Goal: Information Seeking & Learning: Learn about a topic

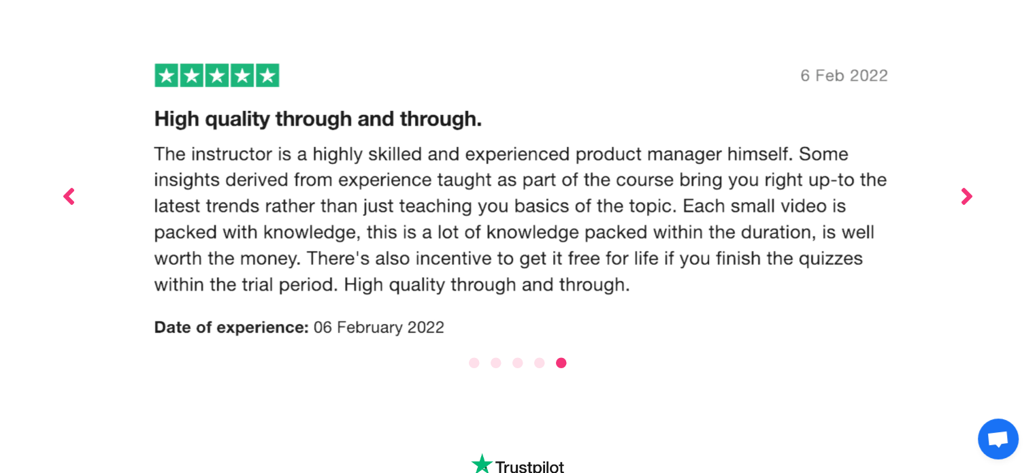
scroll to position [5021, 0]
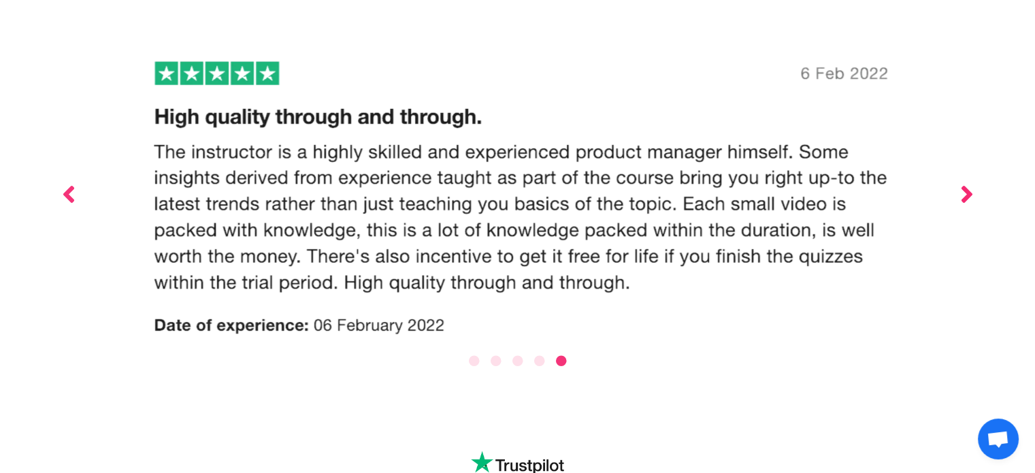
click at [967, 99] on button "Next" at bounding box center [967, 194] width 14 height 312
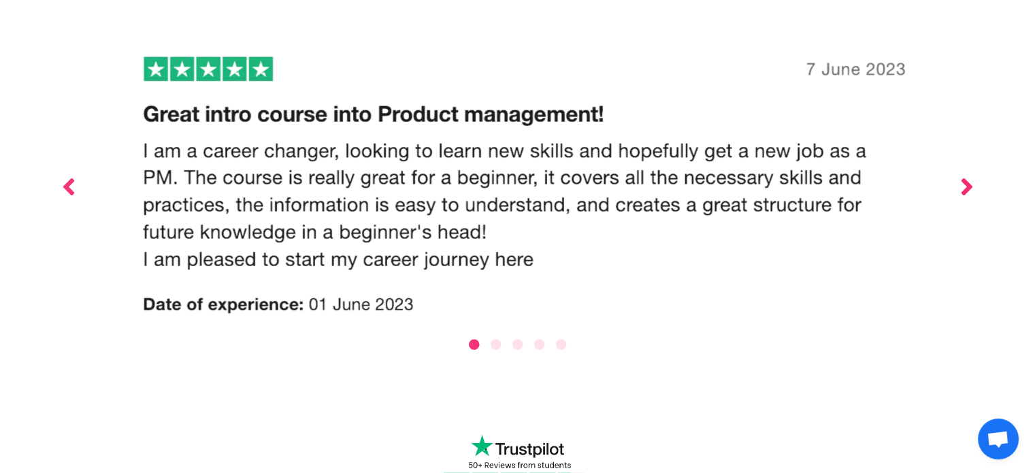
click at [967, 99] on button "Next" at bounding box center [967, 186] width 14 height 296
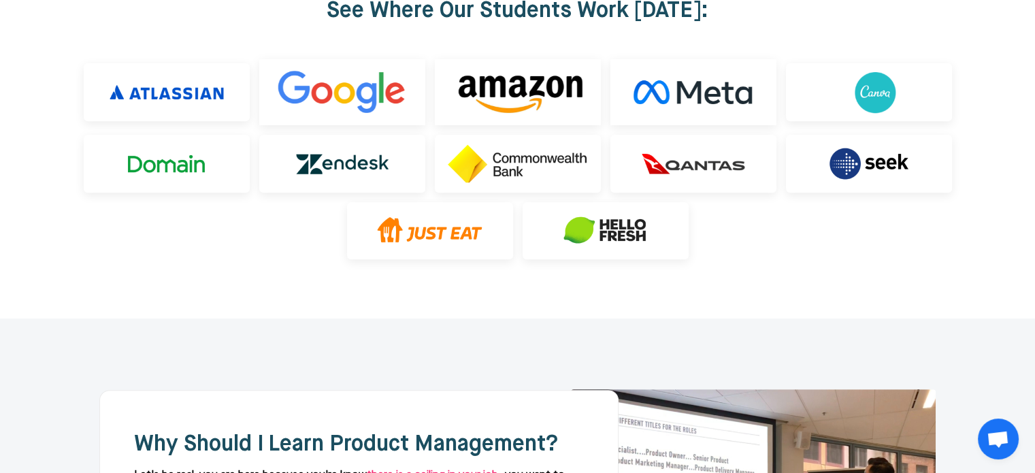
scroll to position [0, 0]
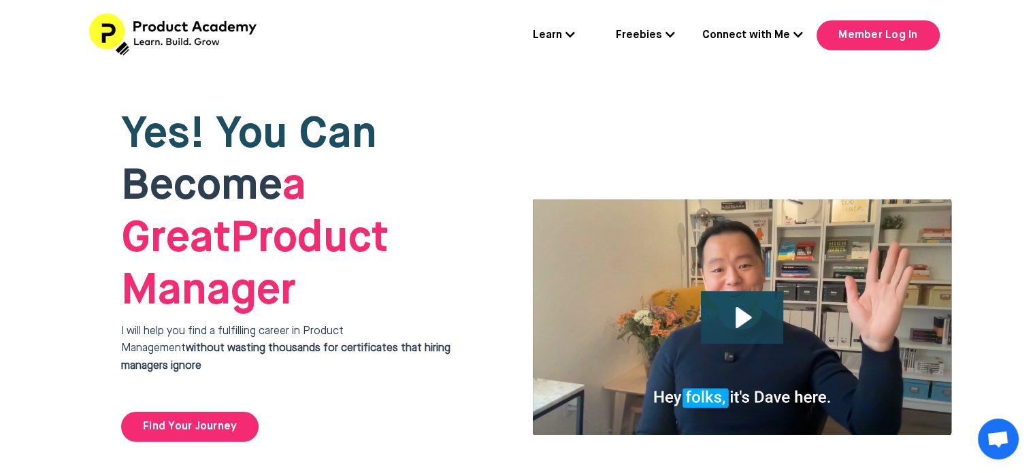
click at [114, 30] on img at bounding box center [174, 35] width 170 height 42
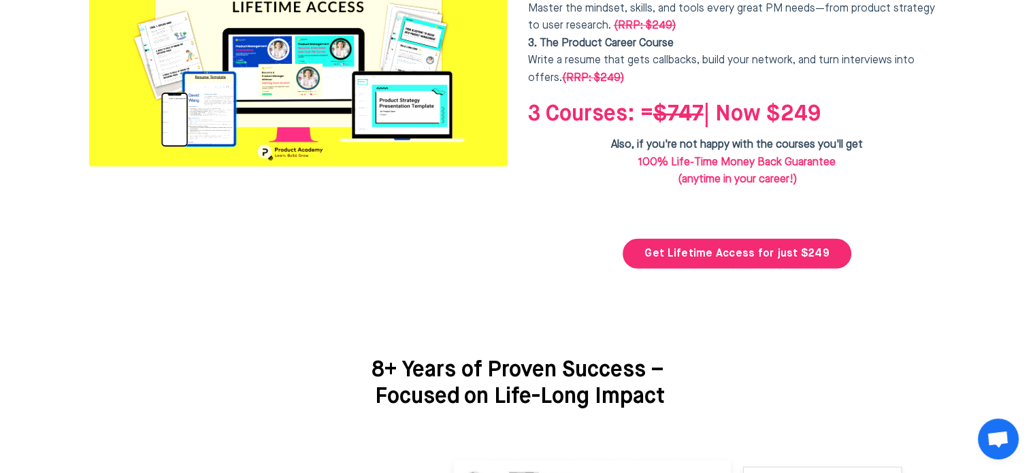
scroll to position [3490, 0]
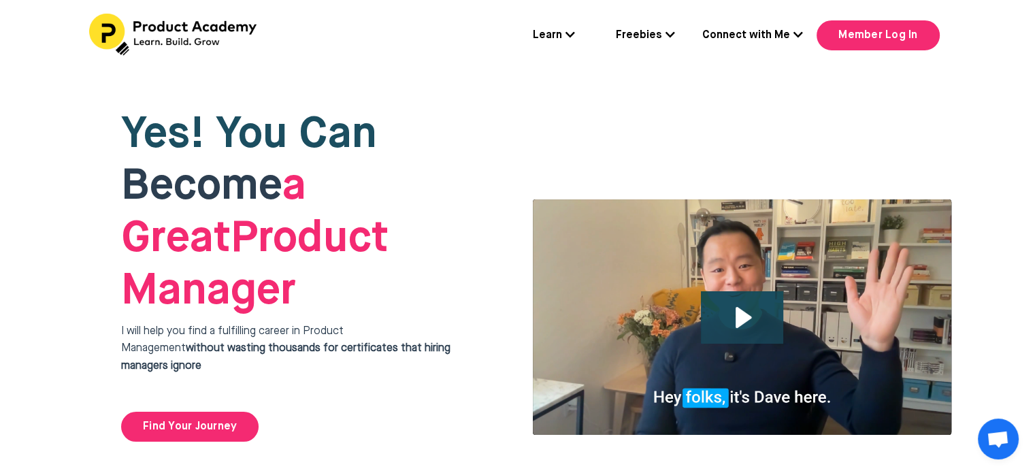
click at [673, 37] on icon at bounding box center [670, 34] width 10 height 11
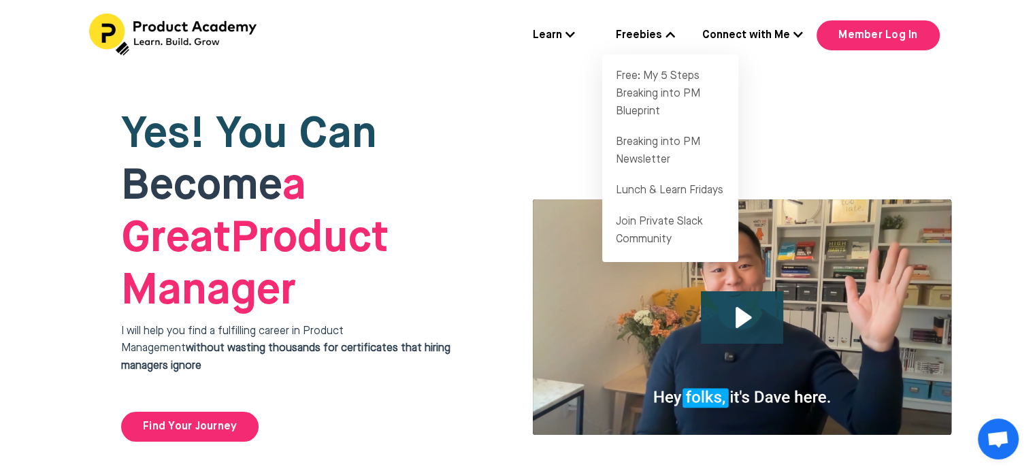
click at [748, 67] on div "Learn Flagship Course: Breaking Into Product Management Get 1:1 Coaching Join 6…" at bounding box center [517, 35] width 1035 height 71
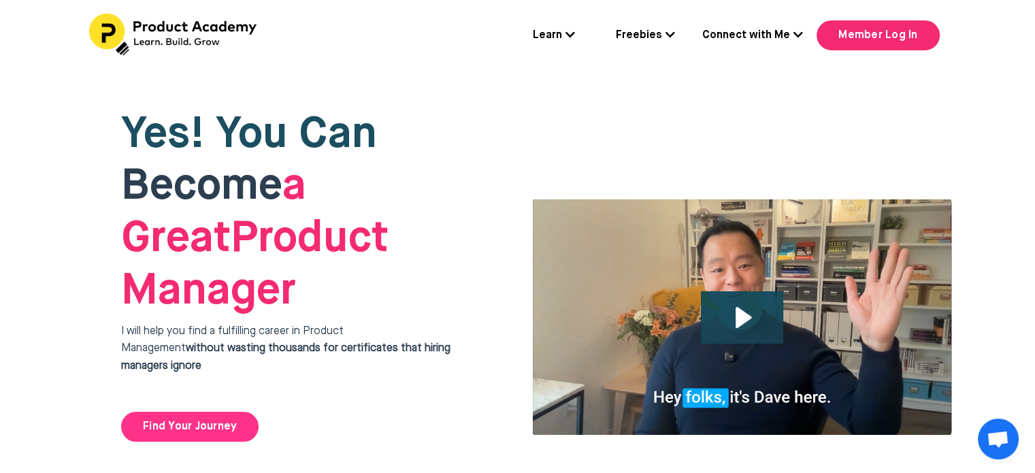
click at [189, 412] on link "Find Your Journey" at bounding box center [189, 427] width 137 height 30
click at [567, 34] on link "Learn" at bounding box center [554, 36] width 42 height 18
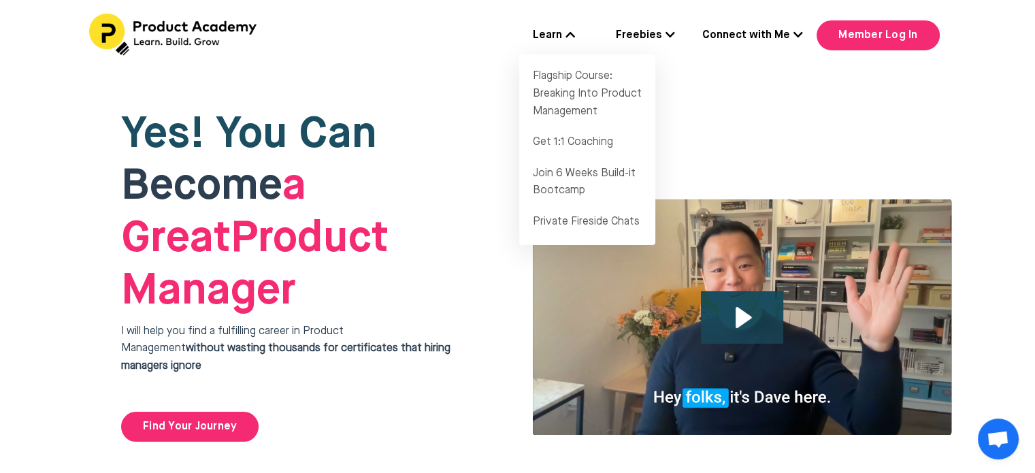
click at [572, 37] on icon at bounding box center [570, 34] width 10 height 11
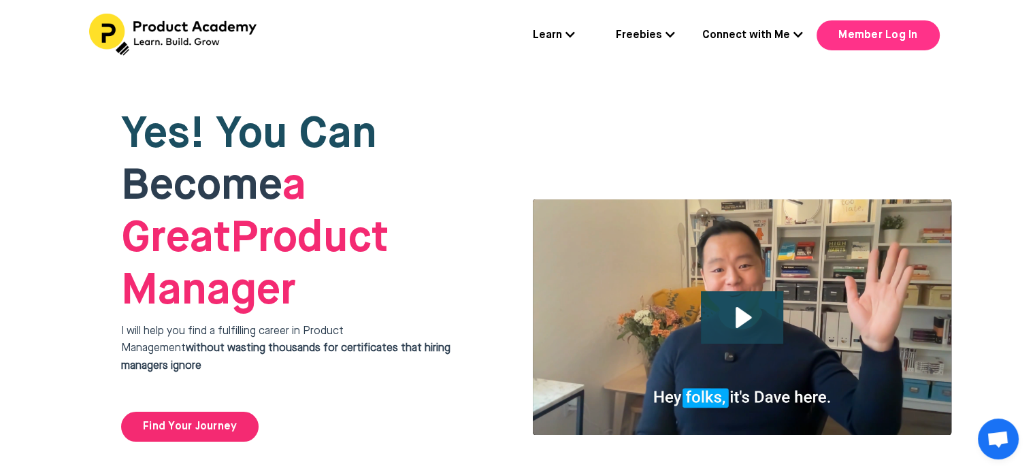
click at [906, 31] on link "Member Log In" at bounding box center [878, 35] width 122 height 30
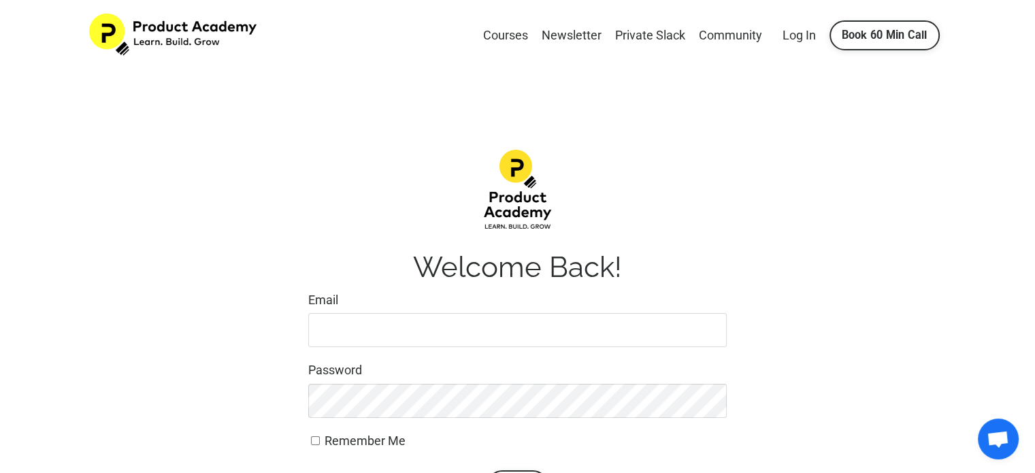
click at [169, 27] on img at bounding box center [174, 35] width 170 height 42
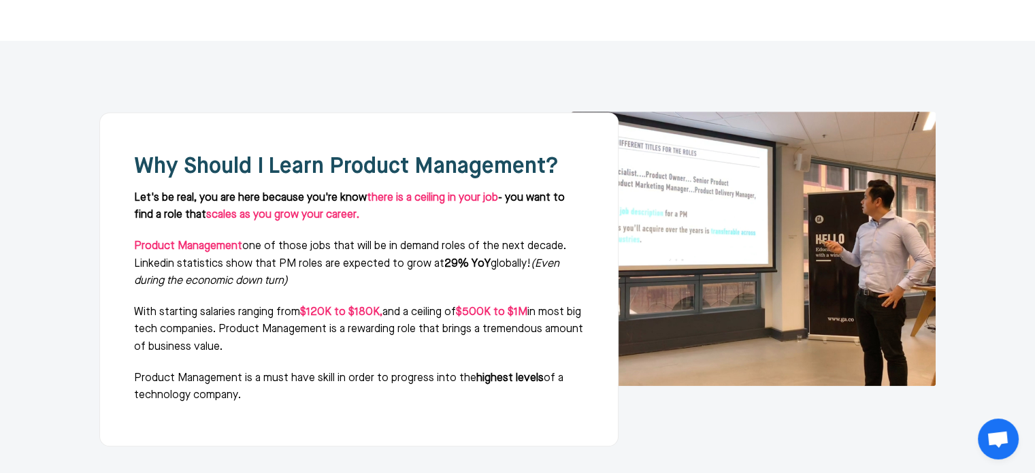
scroll to position [815, 0]
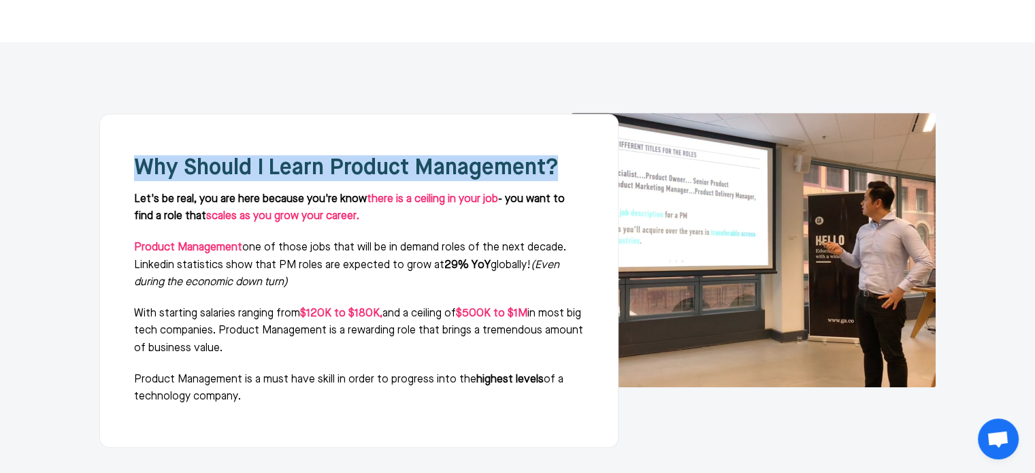
drag, startPoint x: 125, startPoint y: 94, endPoint x: 572, endPoint y: 82, distance: 446.5
click at [572, 114] on div "Why Should I Learn Product Management? Let's be real, you are here because you'…" at bounding box center [358, 280] width 519 height 333
click at [574, 114] on div "Why Should I Learn Product Management? Let's be real, you are here because you'…" at bounding box center [358, 280] width 519 height 333
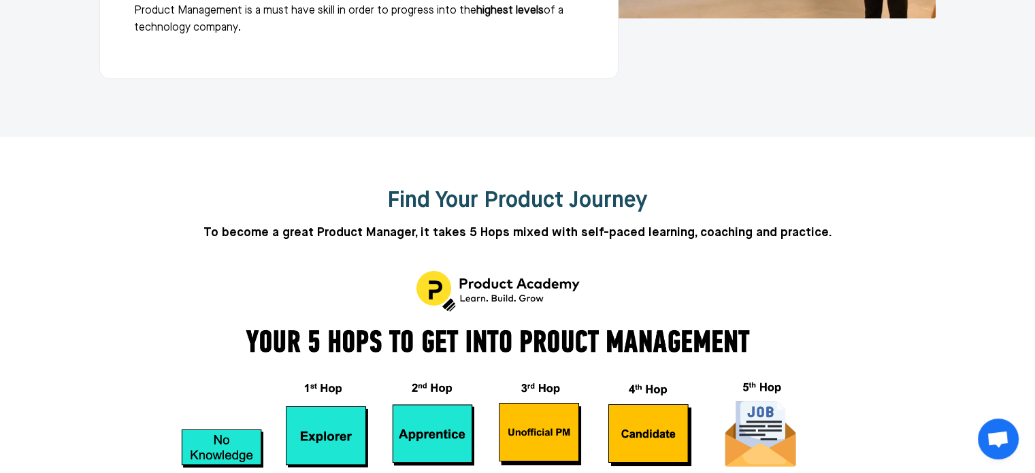
scroll to position [0, 0]
